Goal: Information Seeking & Learning: Learn about a topic

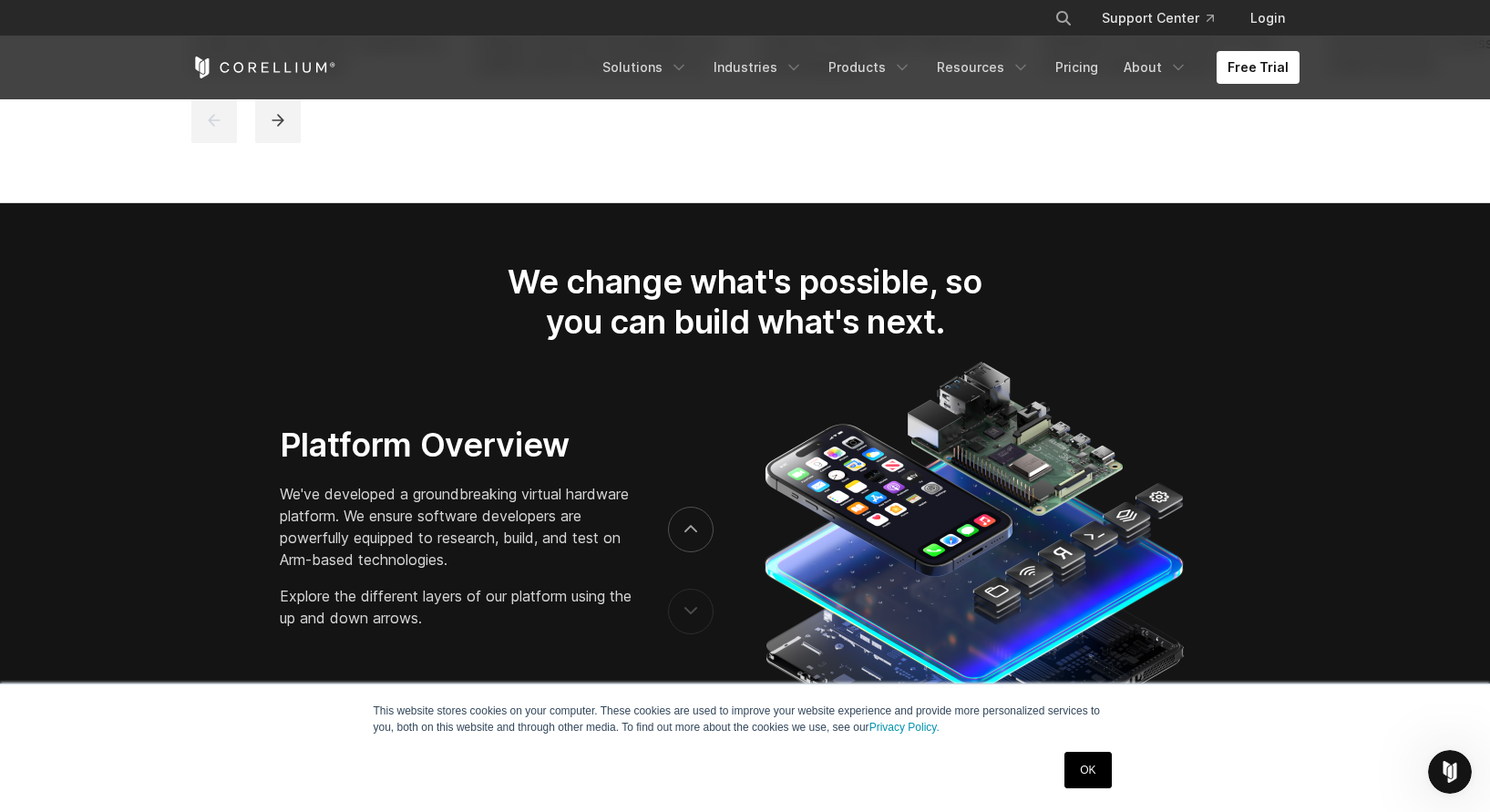
scroll to position [2734, 0]
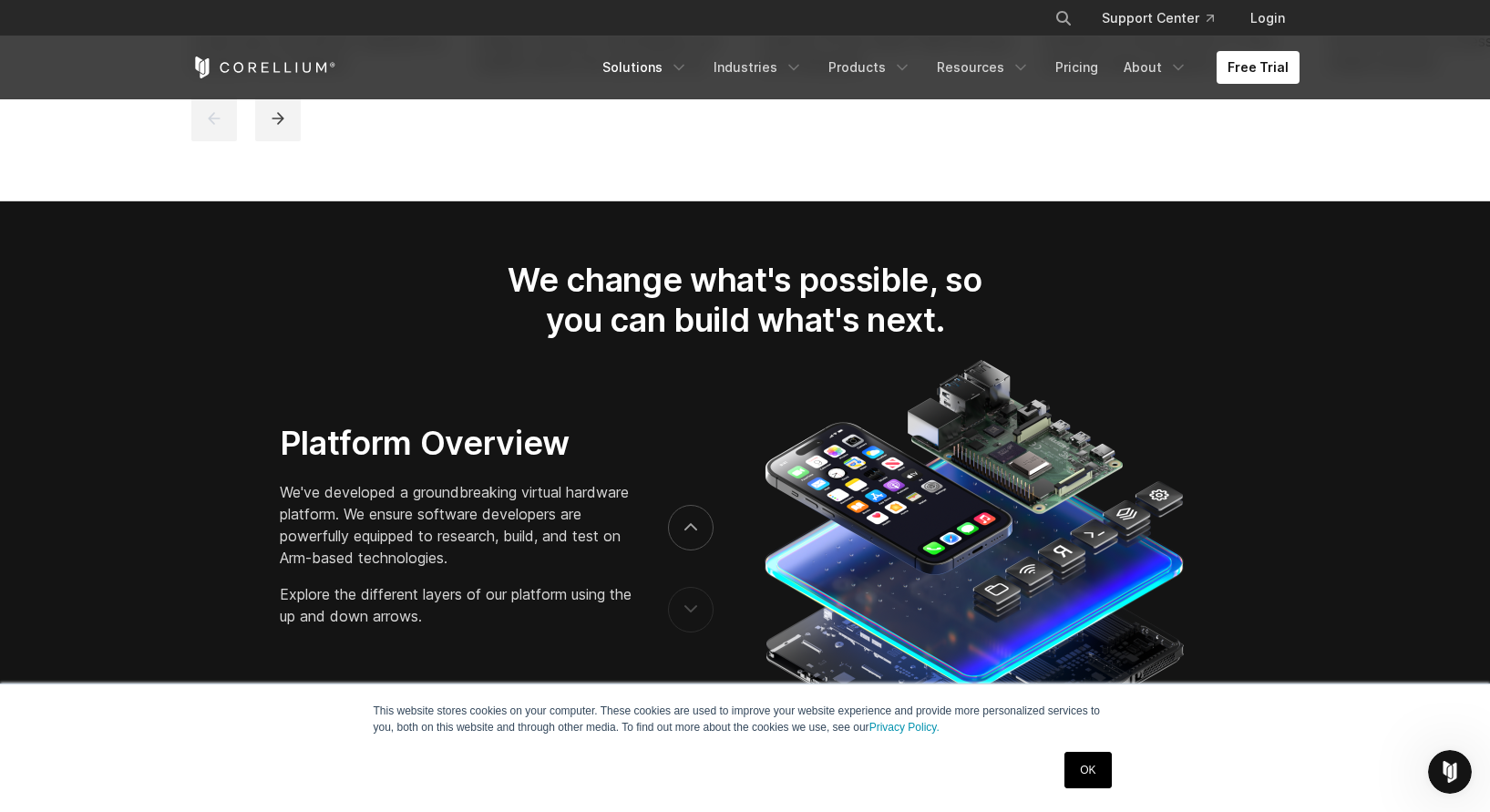
click at [664, 63] on link "Solutions" at bounding box center [646, 67] width 108 height 32
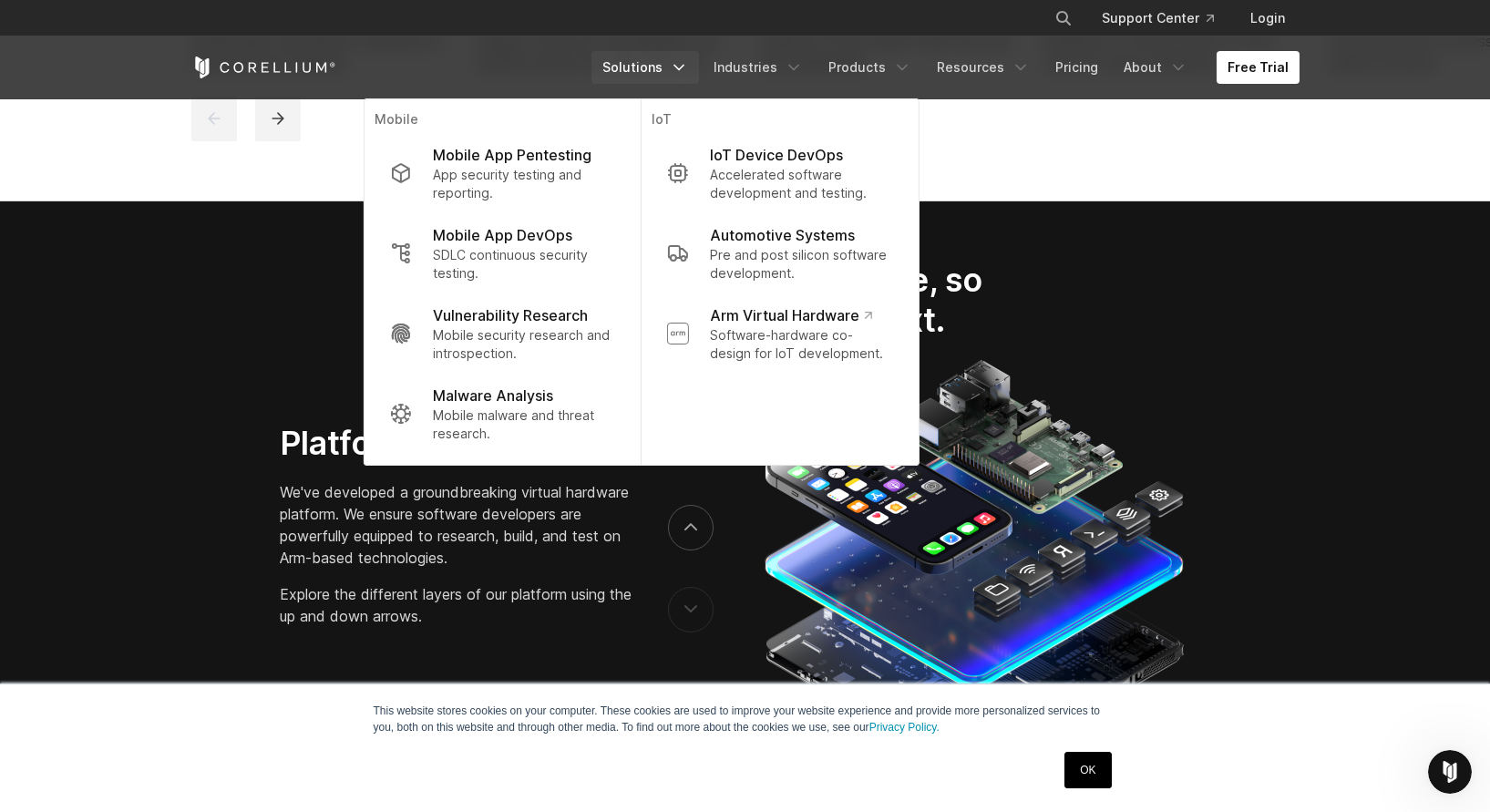
click at [584, 343] on p "Mobile security research and introspection." at bounding box center [523, 344] width 181 height 36
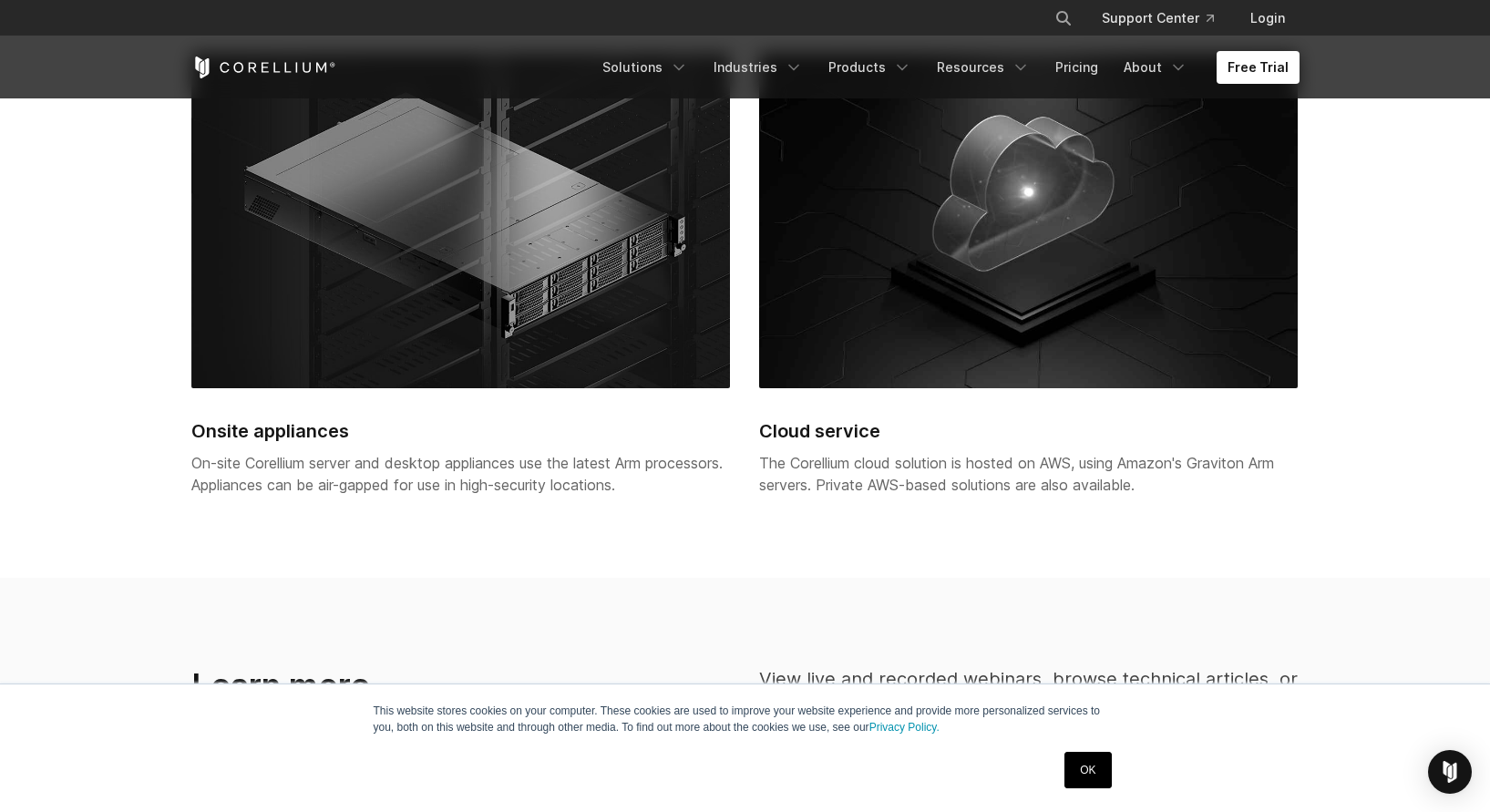
scroll to position [4155, 0]
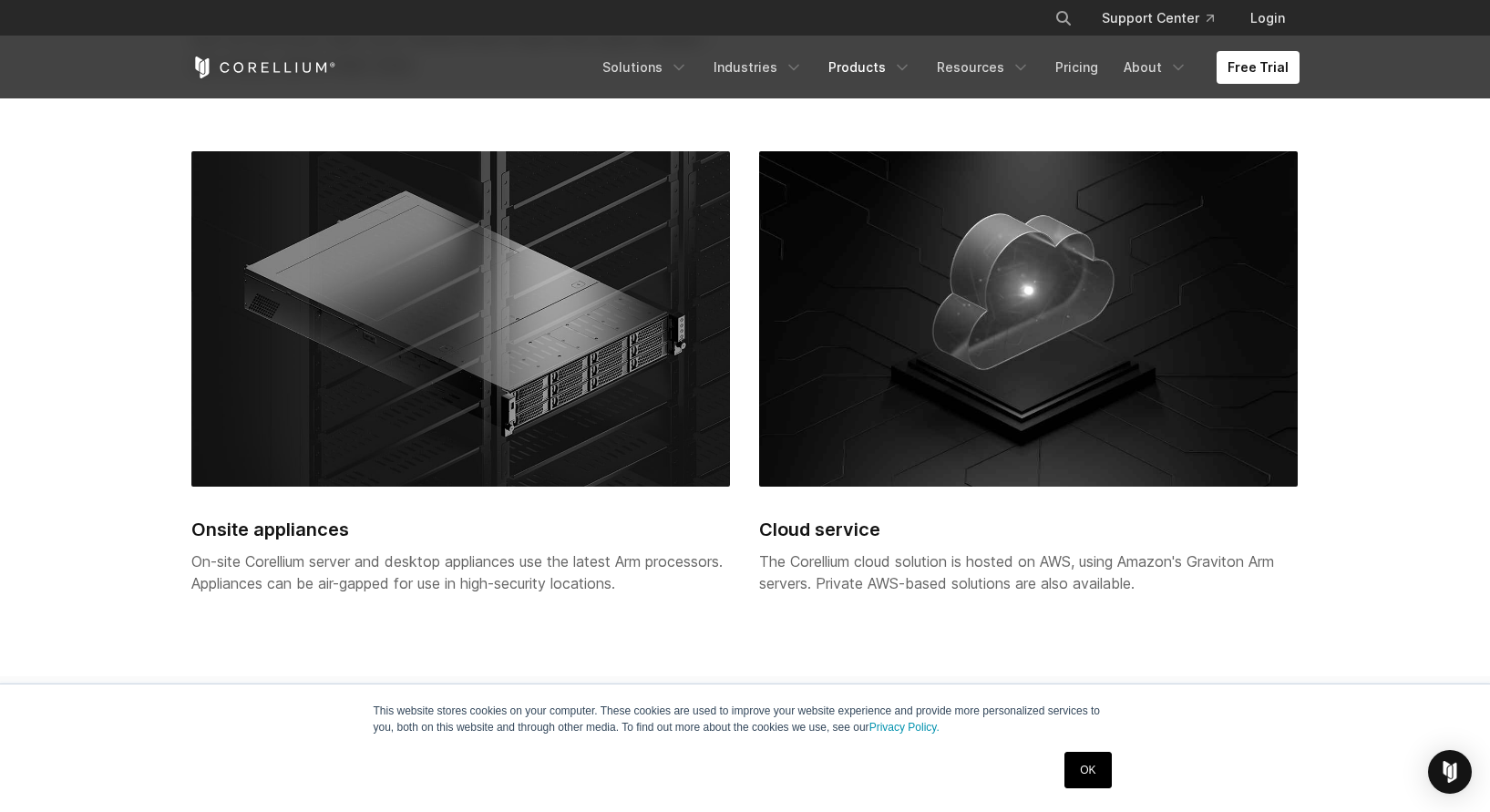
click at [873, 68] on link "Products" at bounding box center [869, 67] width 105 height 32
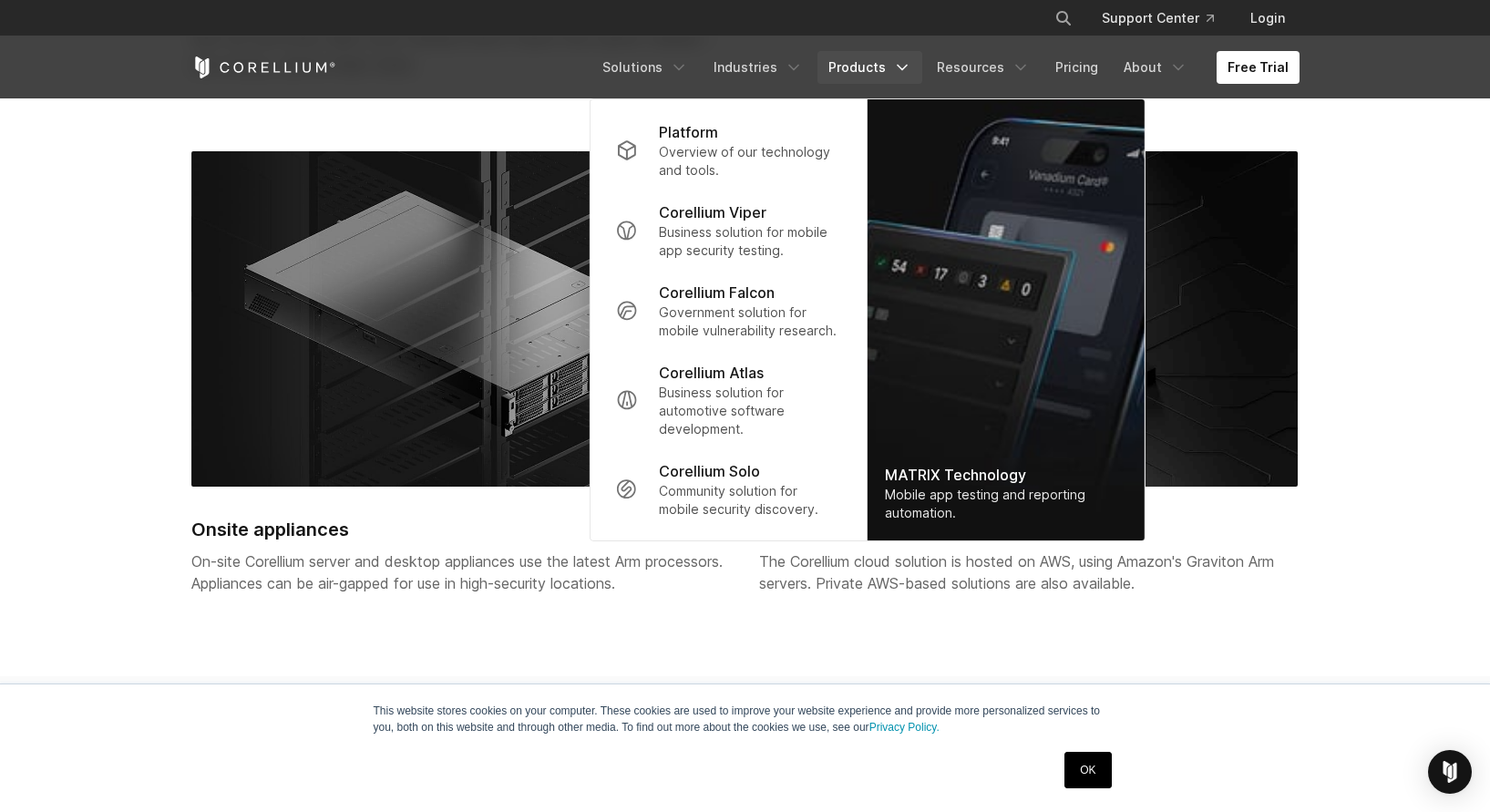
click at [695, 137] on p "Platform" at bounding box center [689, 132] width 59 height 22
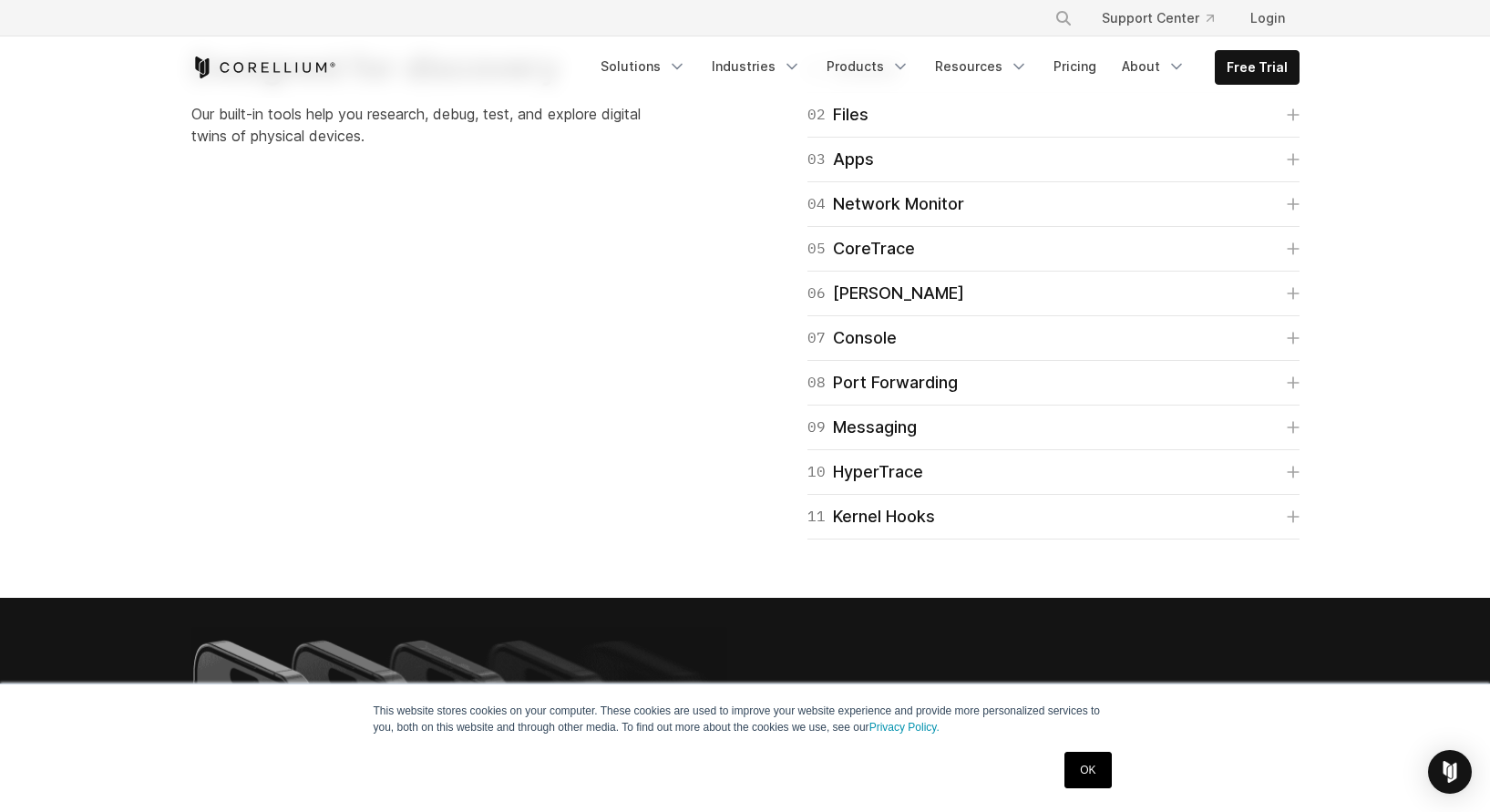
scroll to position [3171, 0]
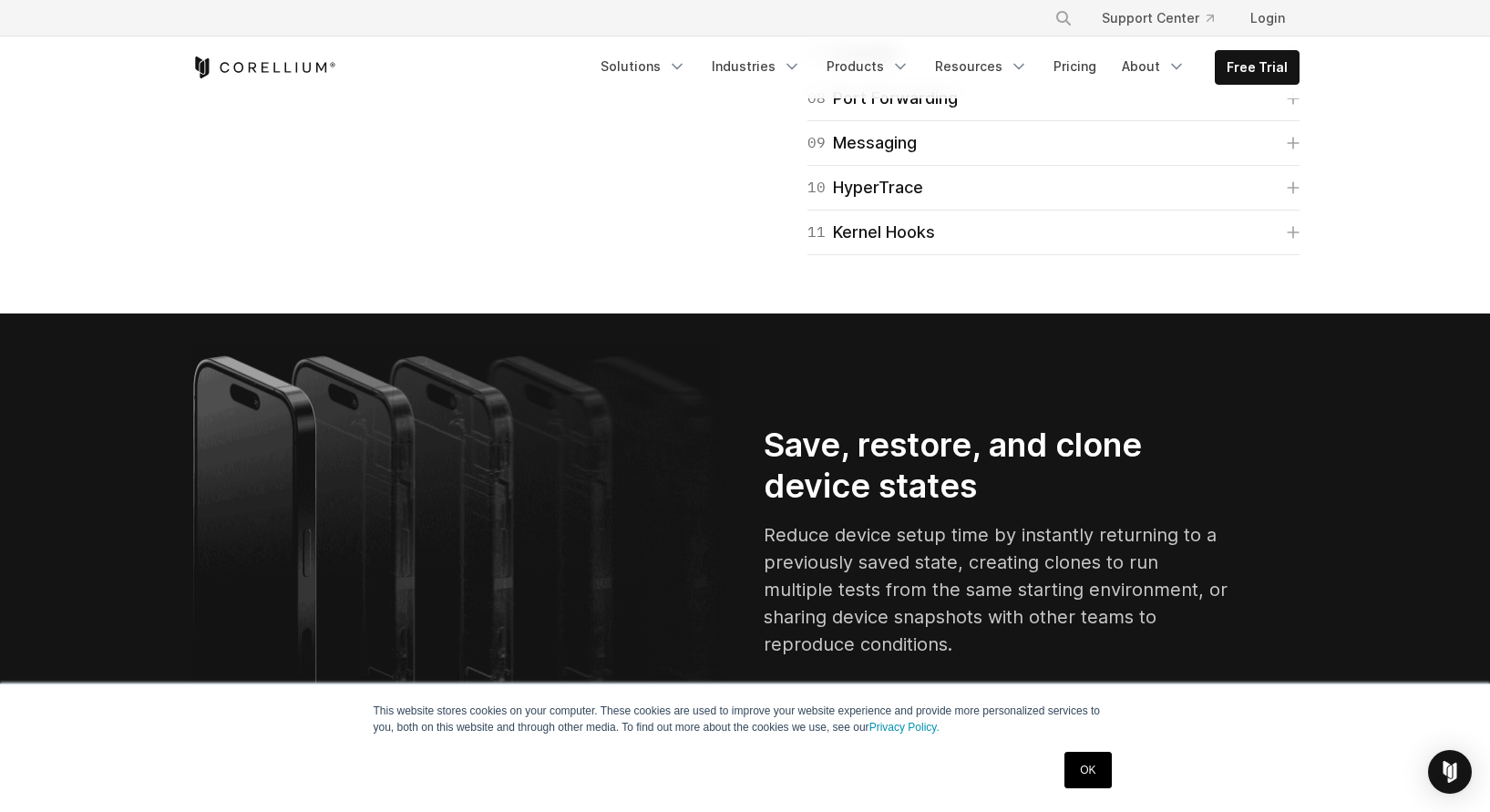
click at [869, 22] on div "06 Frida" at bounding box center [886, 9] width 157 height 25
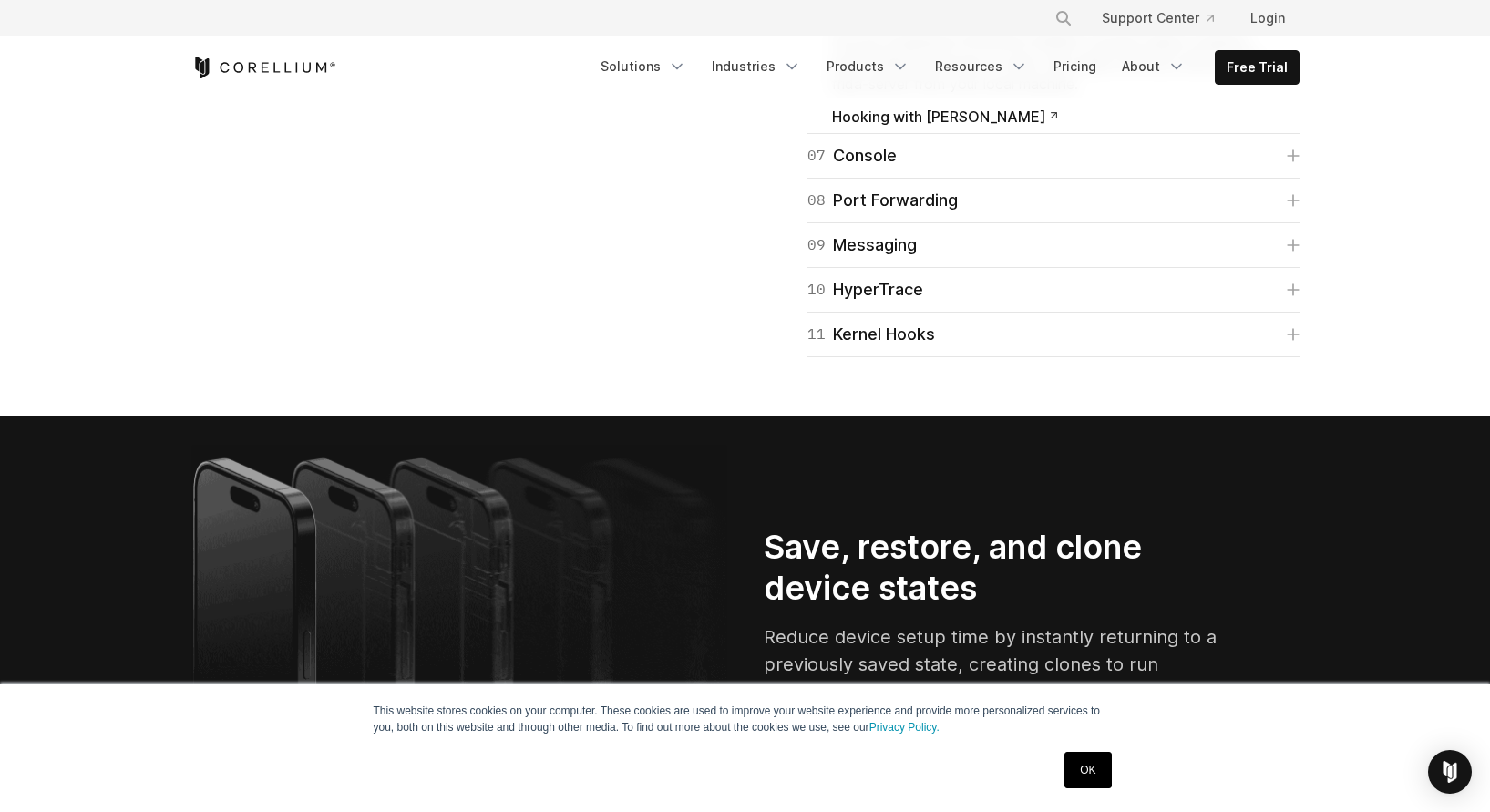
click at [869, 22] on div "06 Frida" at bounding box center [886, 9] width 157 height 25
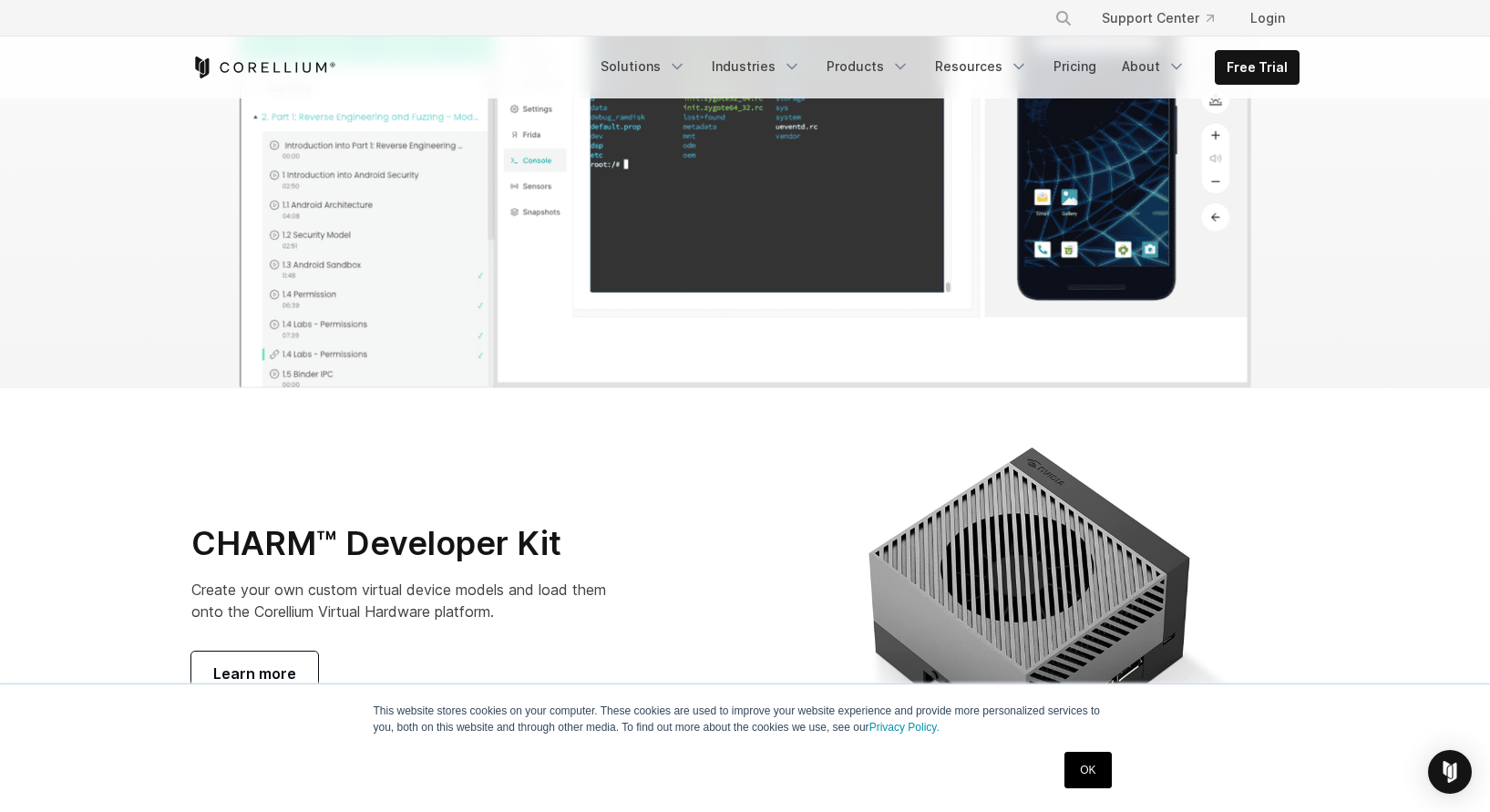
scroll to position [5796, 0]
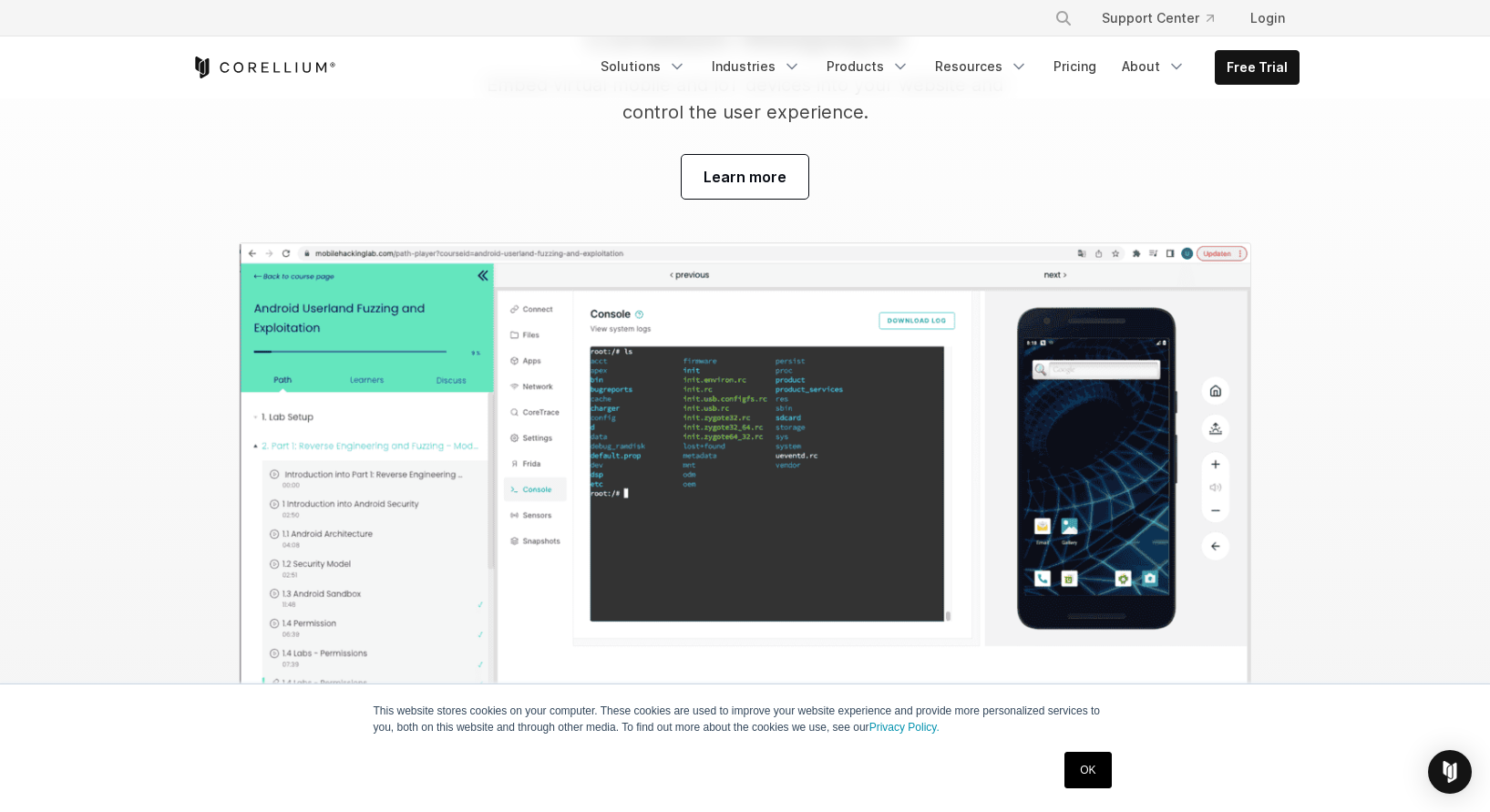
click at [997, 64] on link "Resources" at bounding box center [981, 66] width 115 height 32
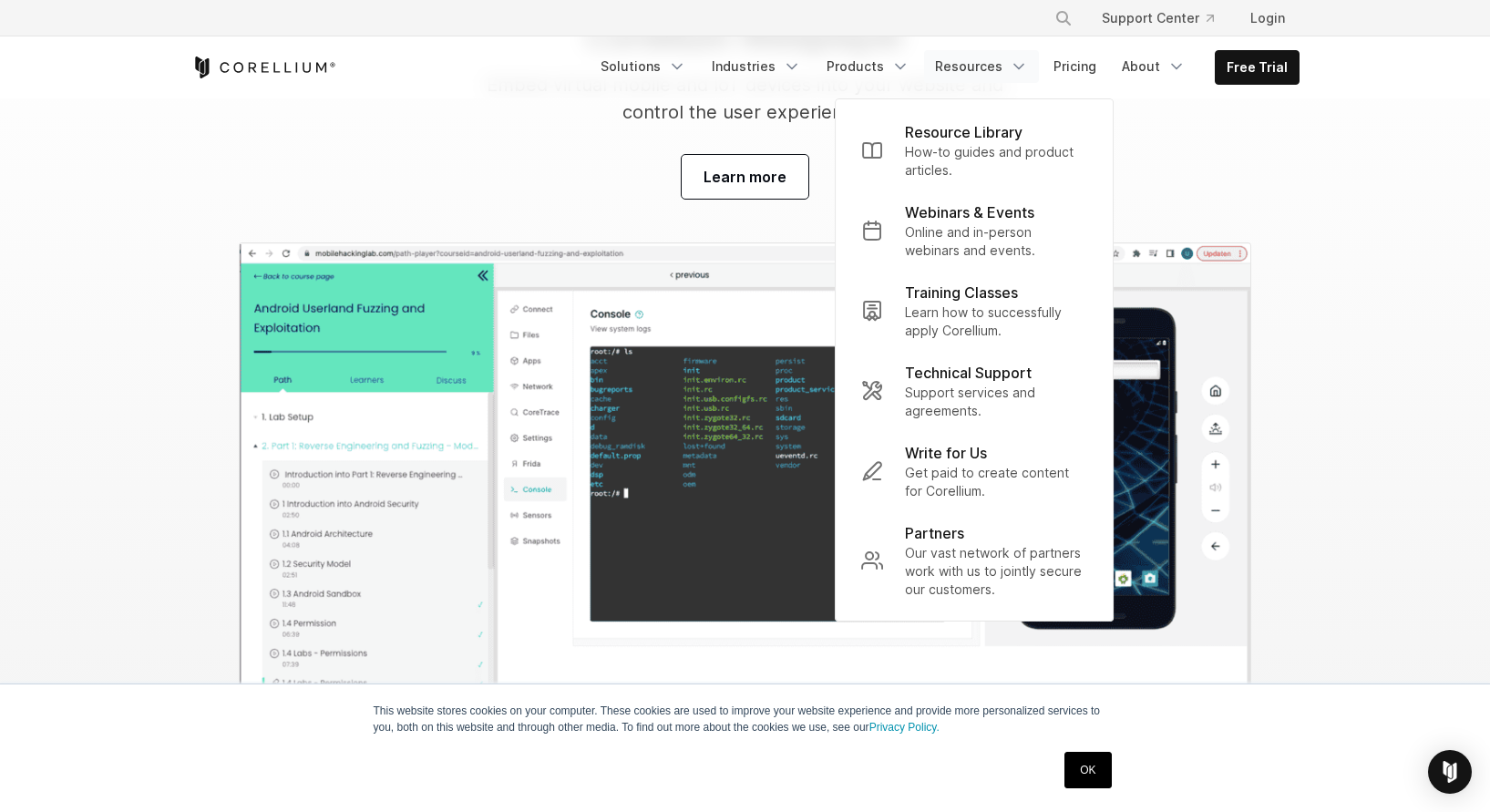
click at [938, 167] on p "How-to guides and product articles." at bounding box center [996, 161] width 182 height 36
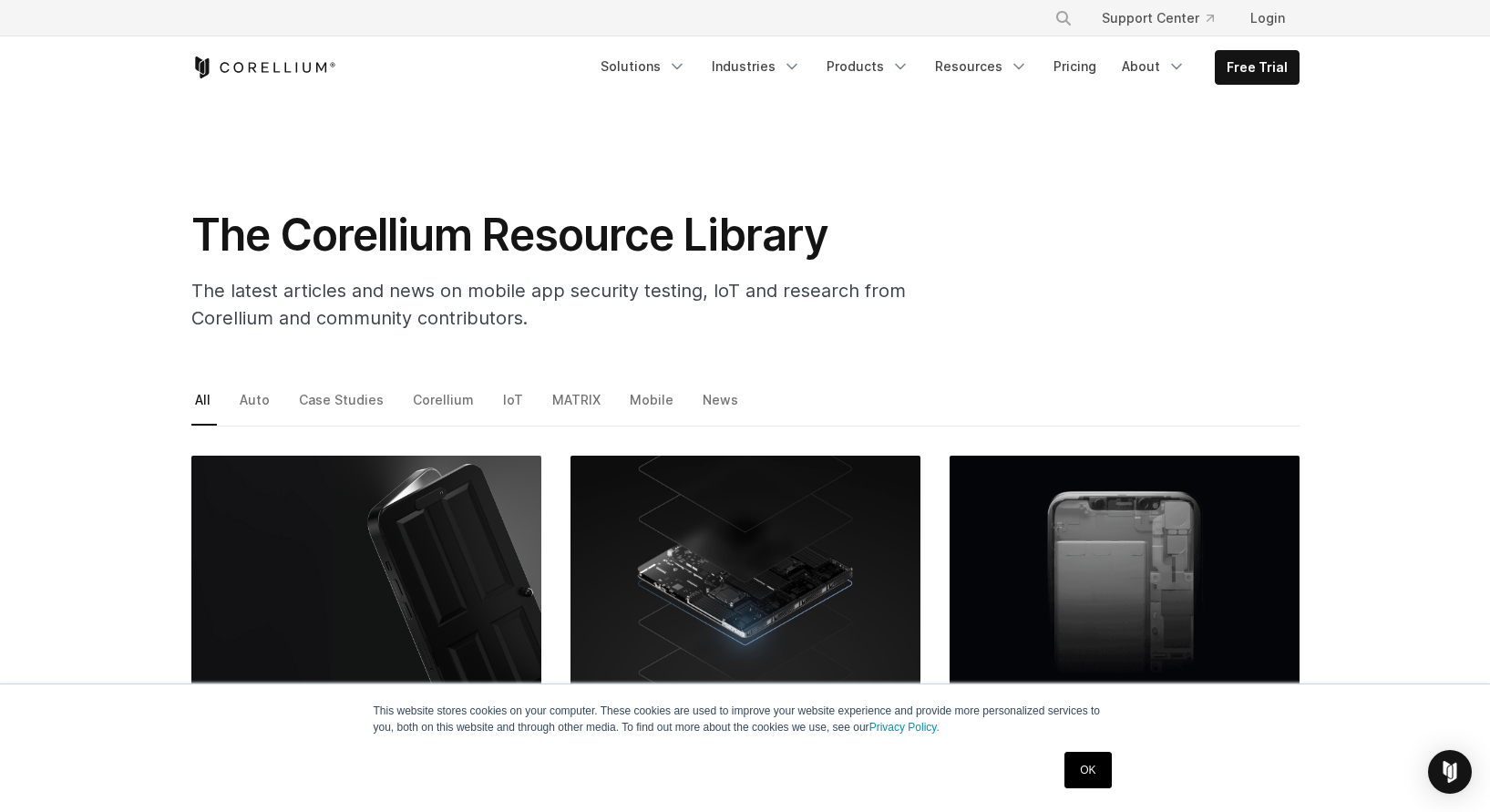
click at [634, 396] on link "Mobile" at bounding box center [652, 406] width 54 height 38
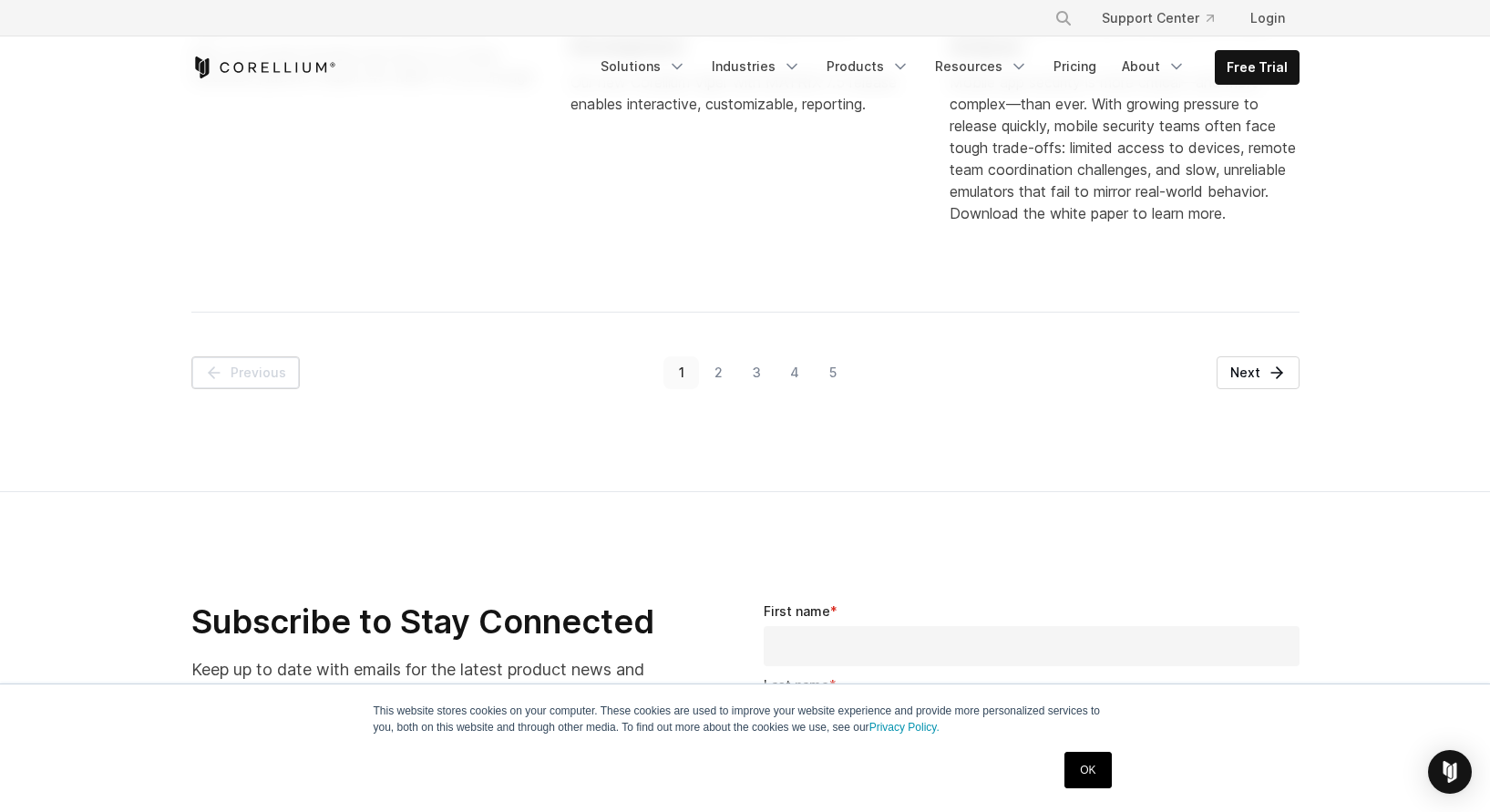
scroll to position [2515, 0]
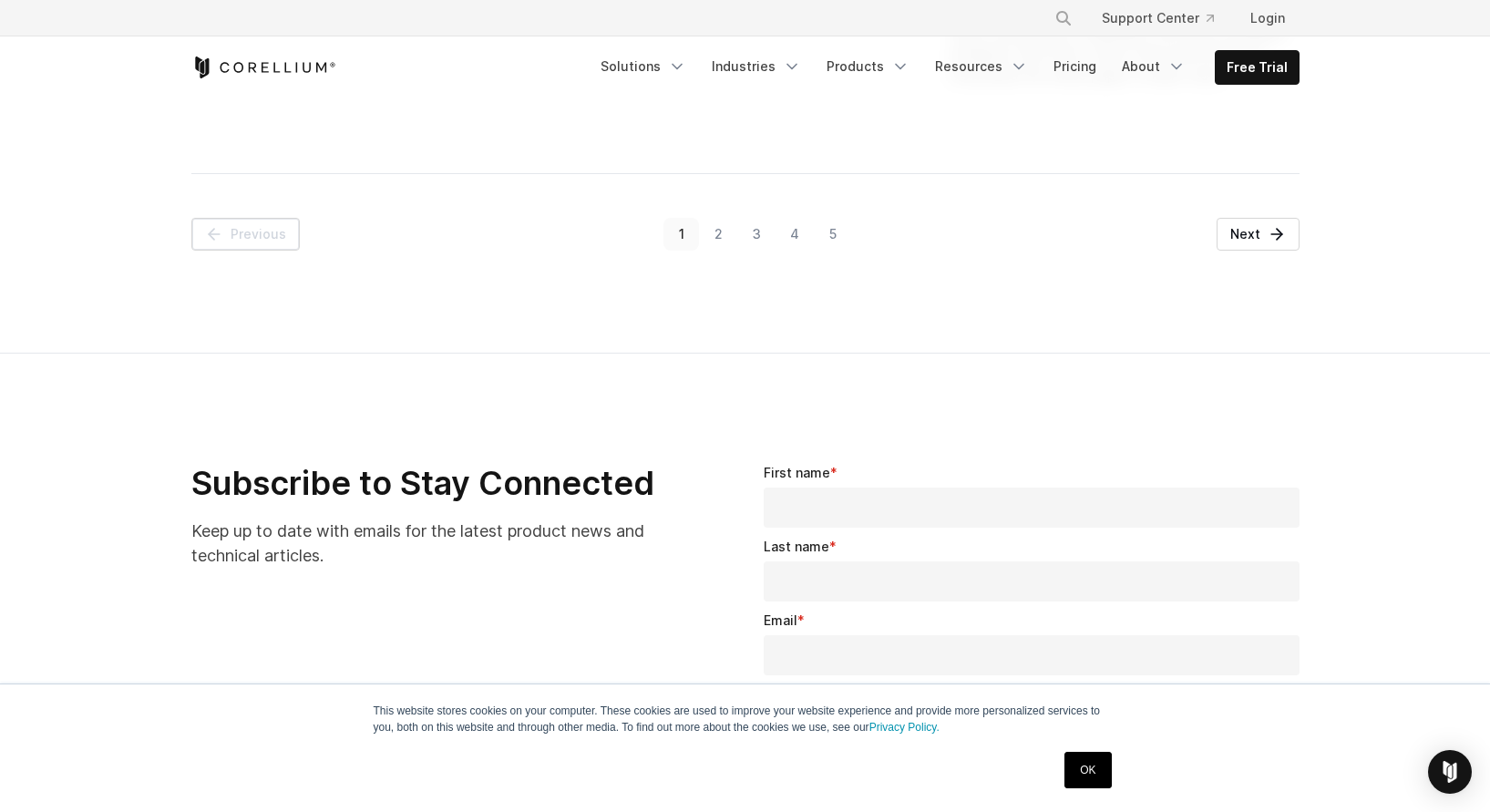
click at [1152, 65] on link "About" at bounding box center [1153, 66] width 85 height 32
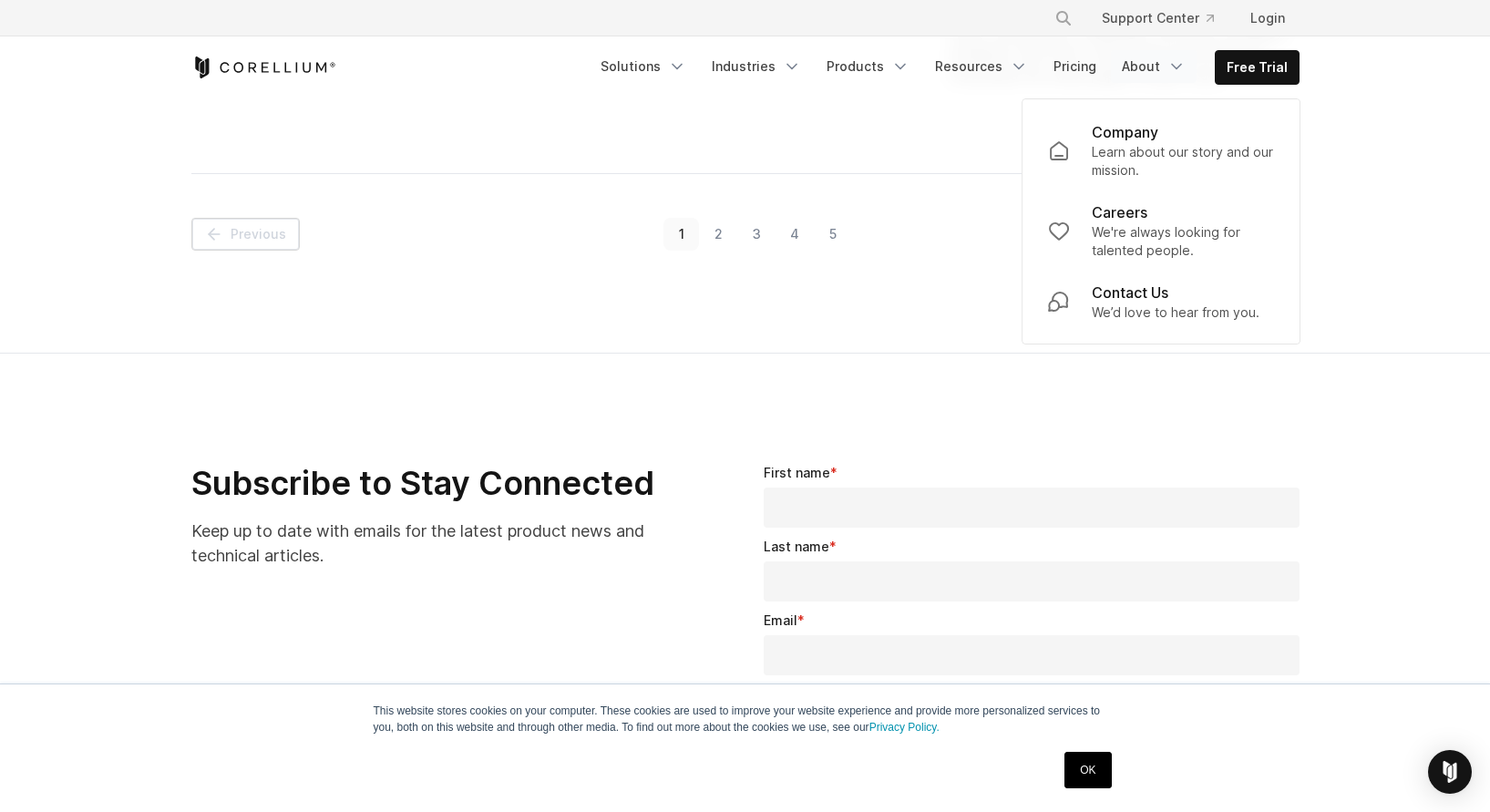
click at [1158, 229] on p "We're always looking for talented people." at bounding box center [1182, 241] width 182 height 36
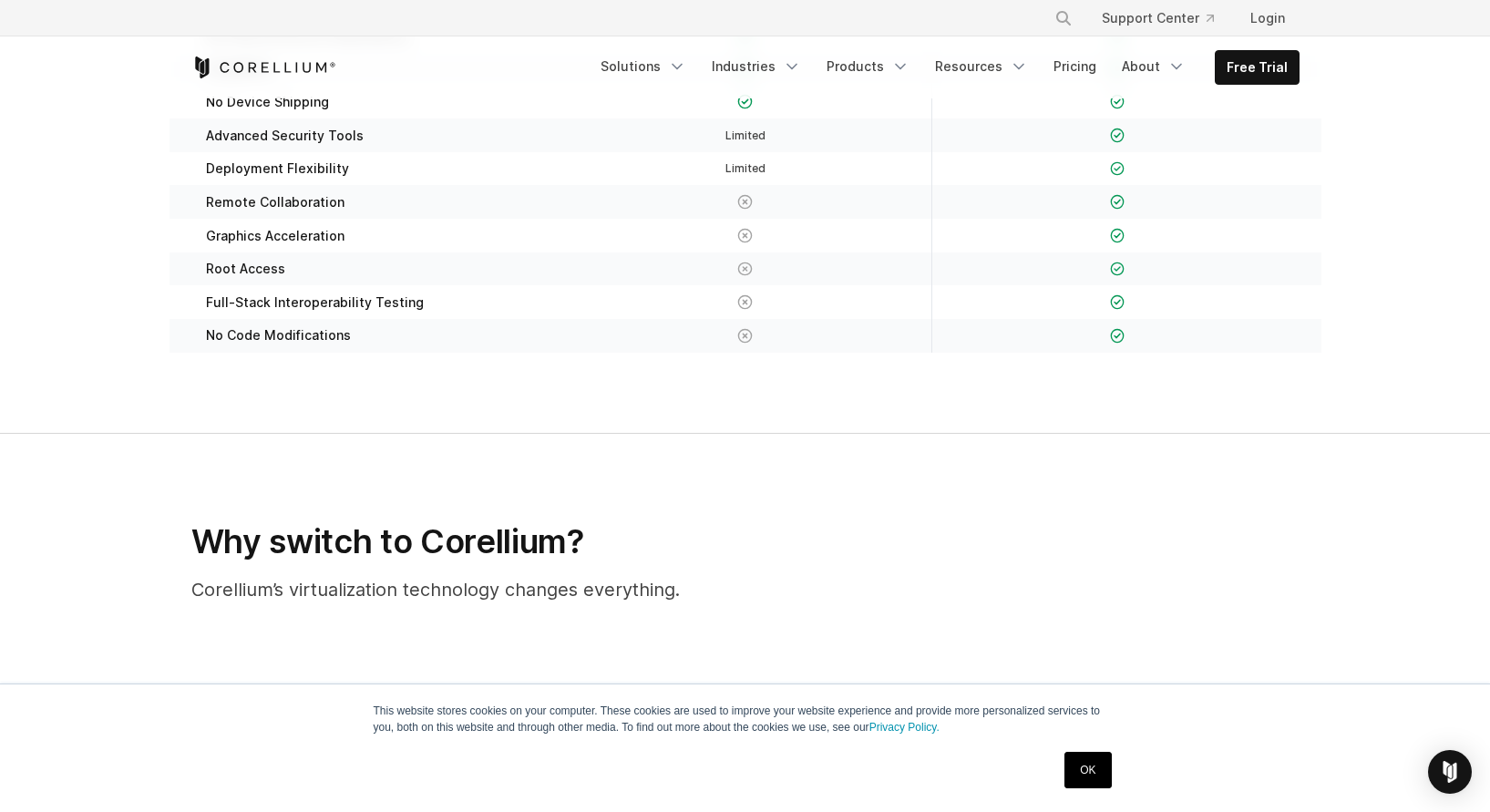
scroll to position [984, 0]
